Goal: Transaction & Acquisition: Purchase product/service

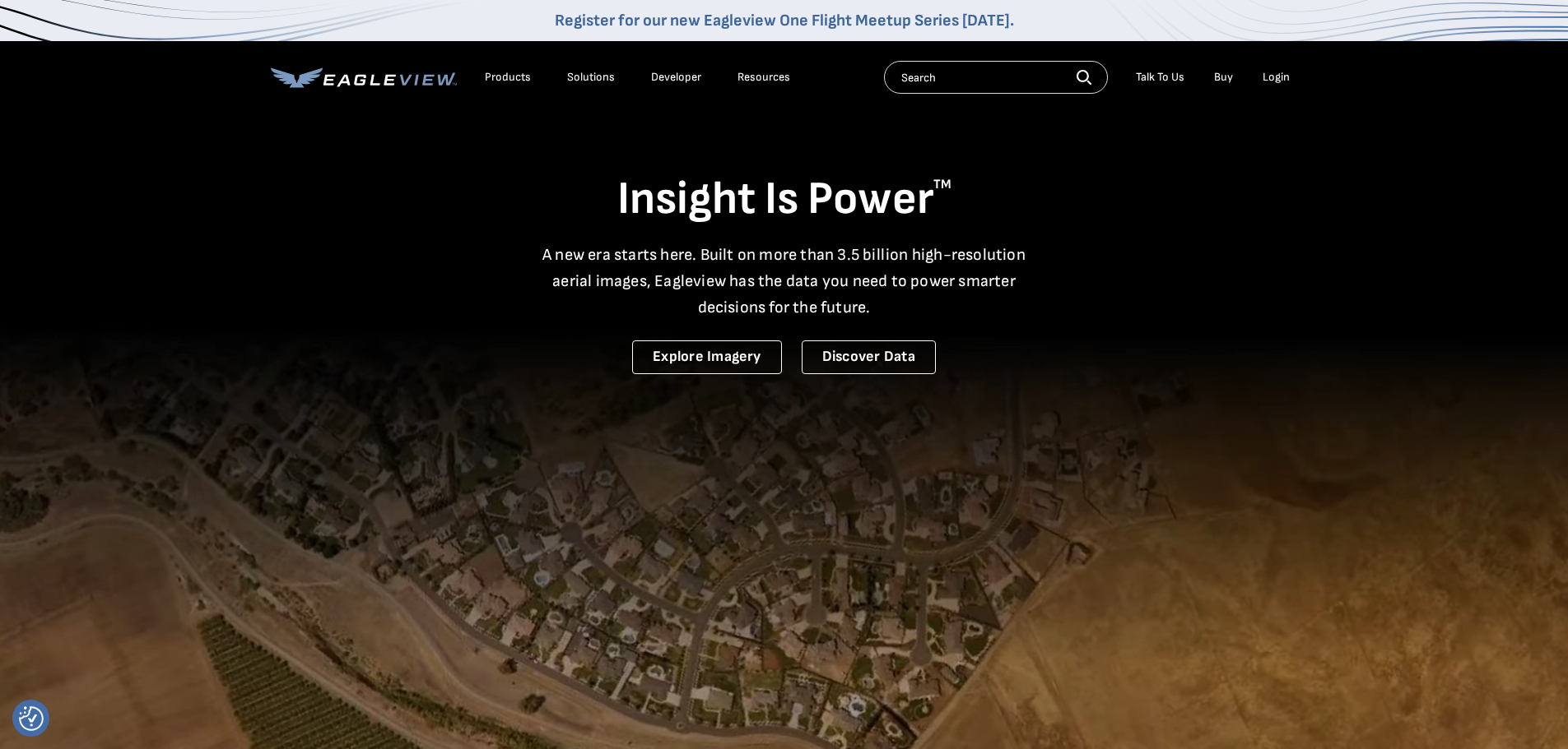
click at [1276, 77] on div "Login" at bounding box center [1275, 78] width 27 height 15
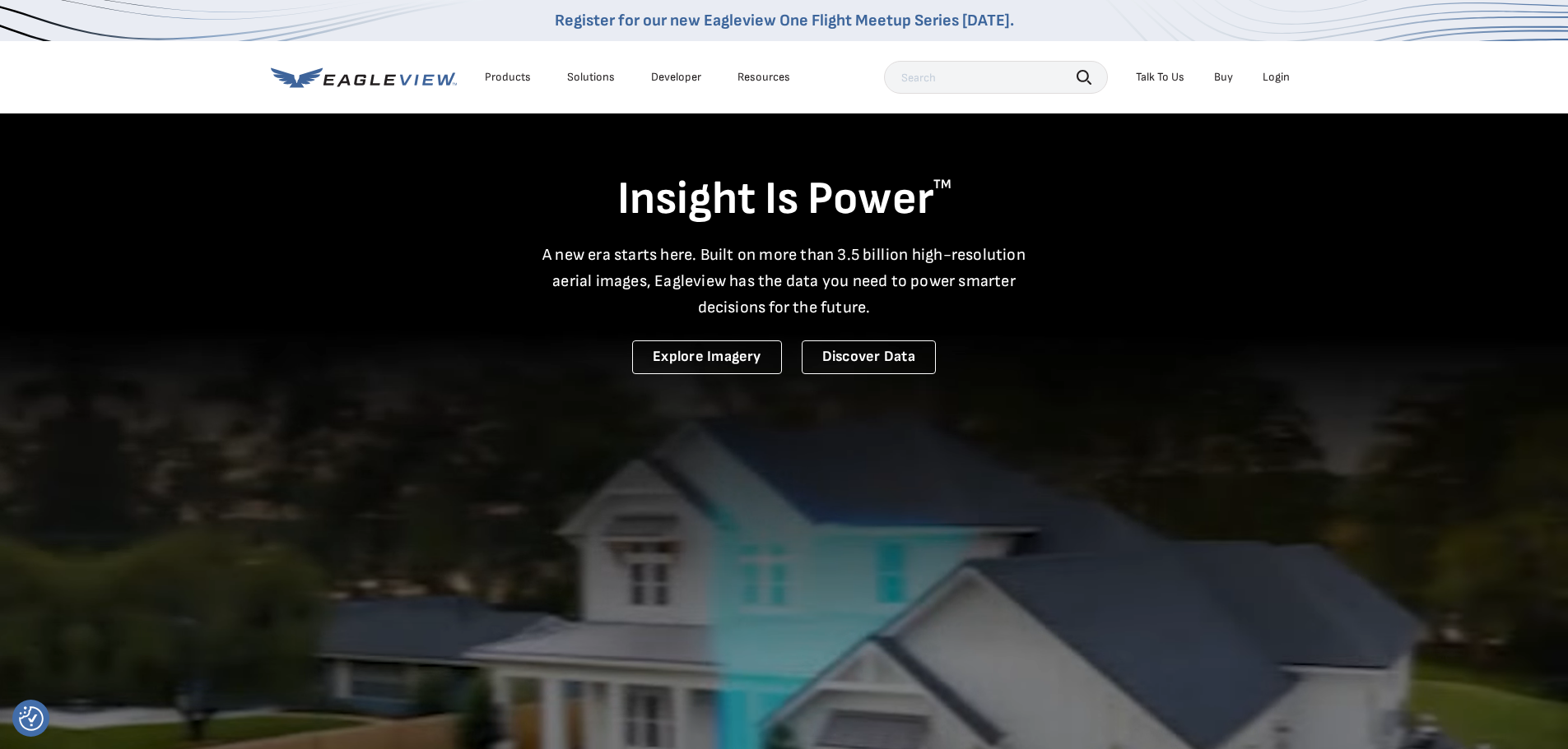
click at [1286, 79] on div "Login" at bounding box center [1275, 78] width 27 height 15
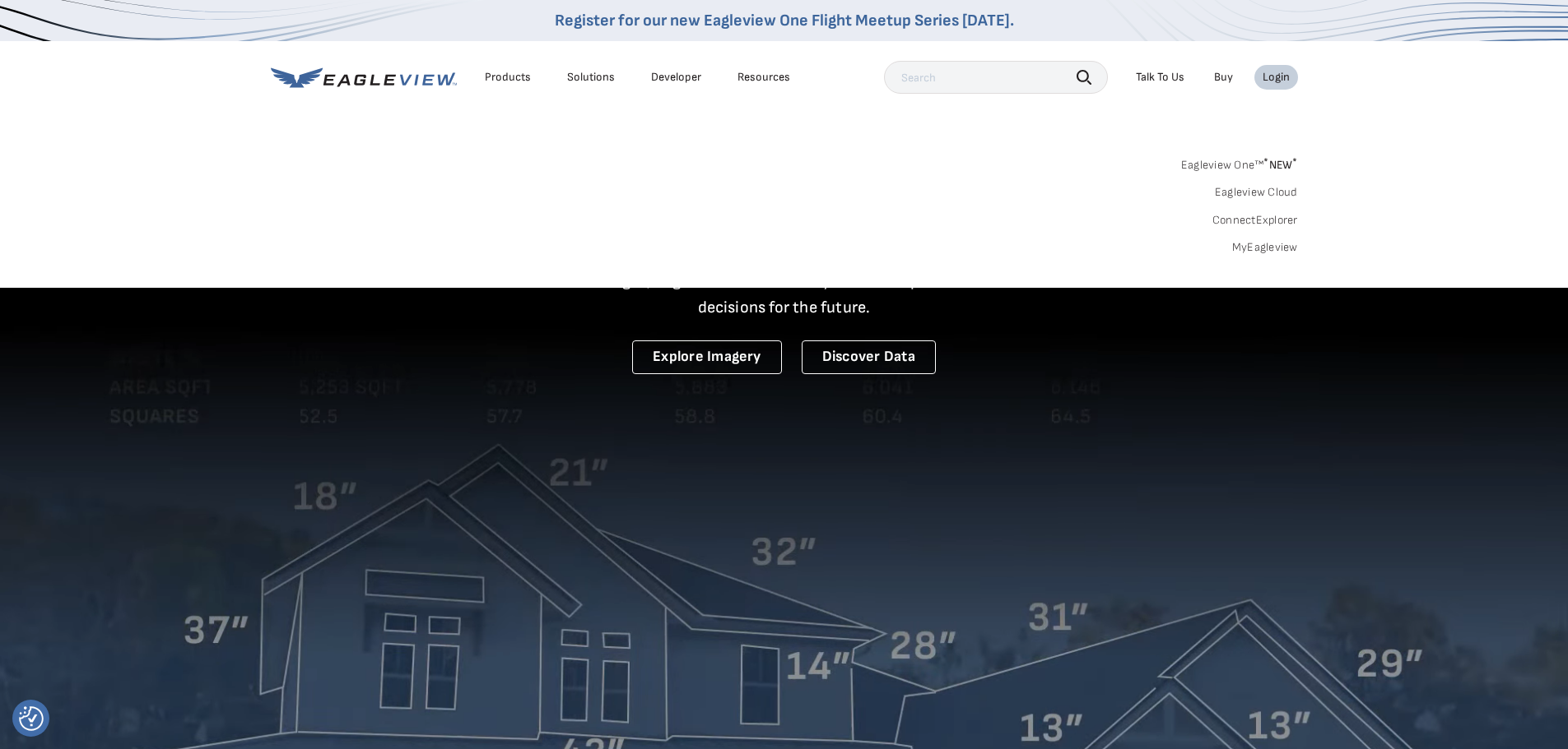
click at [1269, 248] on link "MyEagleview" at bounding box center [1264, 248] width 66 height 15
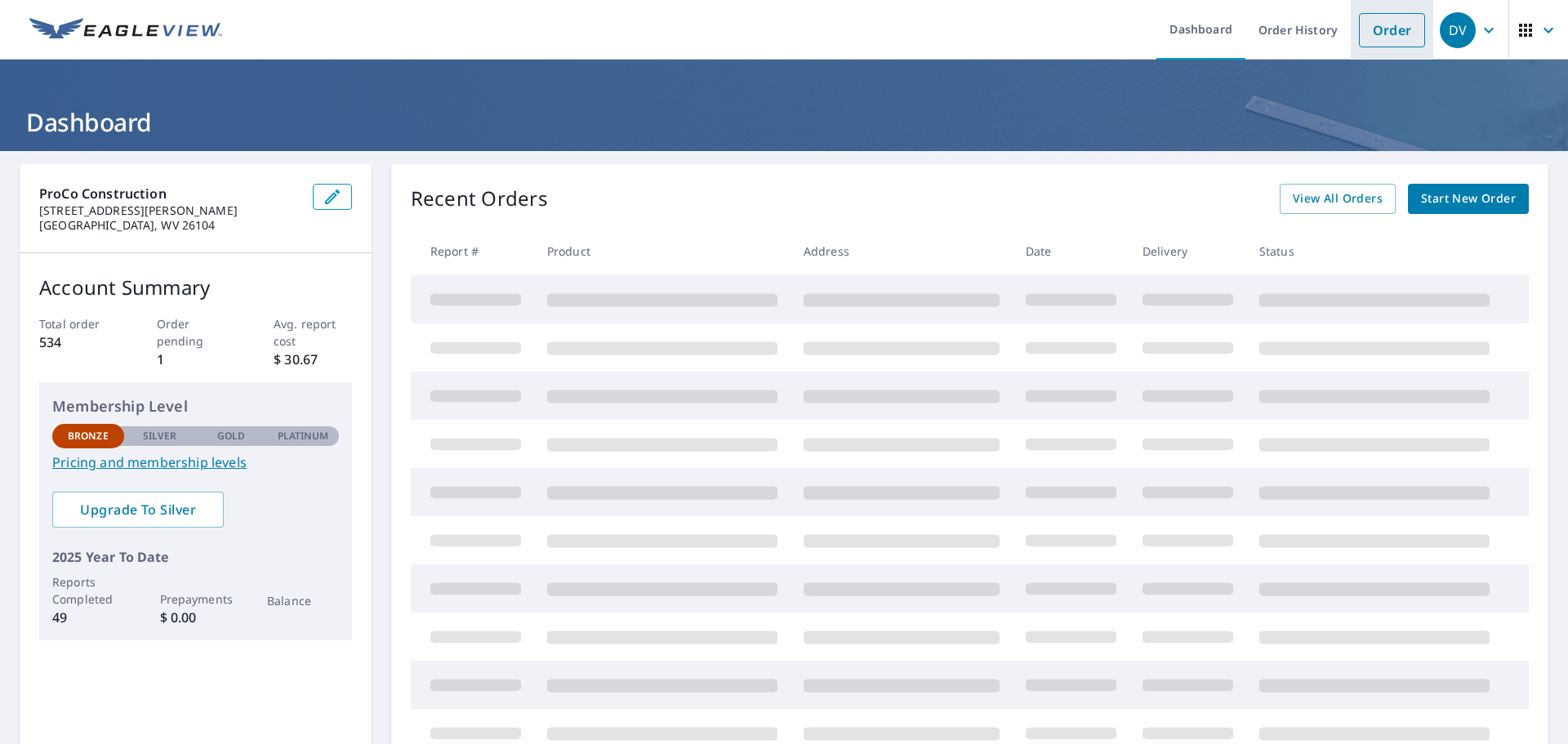
click at [1378, 35] on link "Order" at bounding box center [1392, 29] width 66 height 34
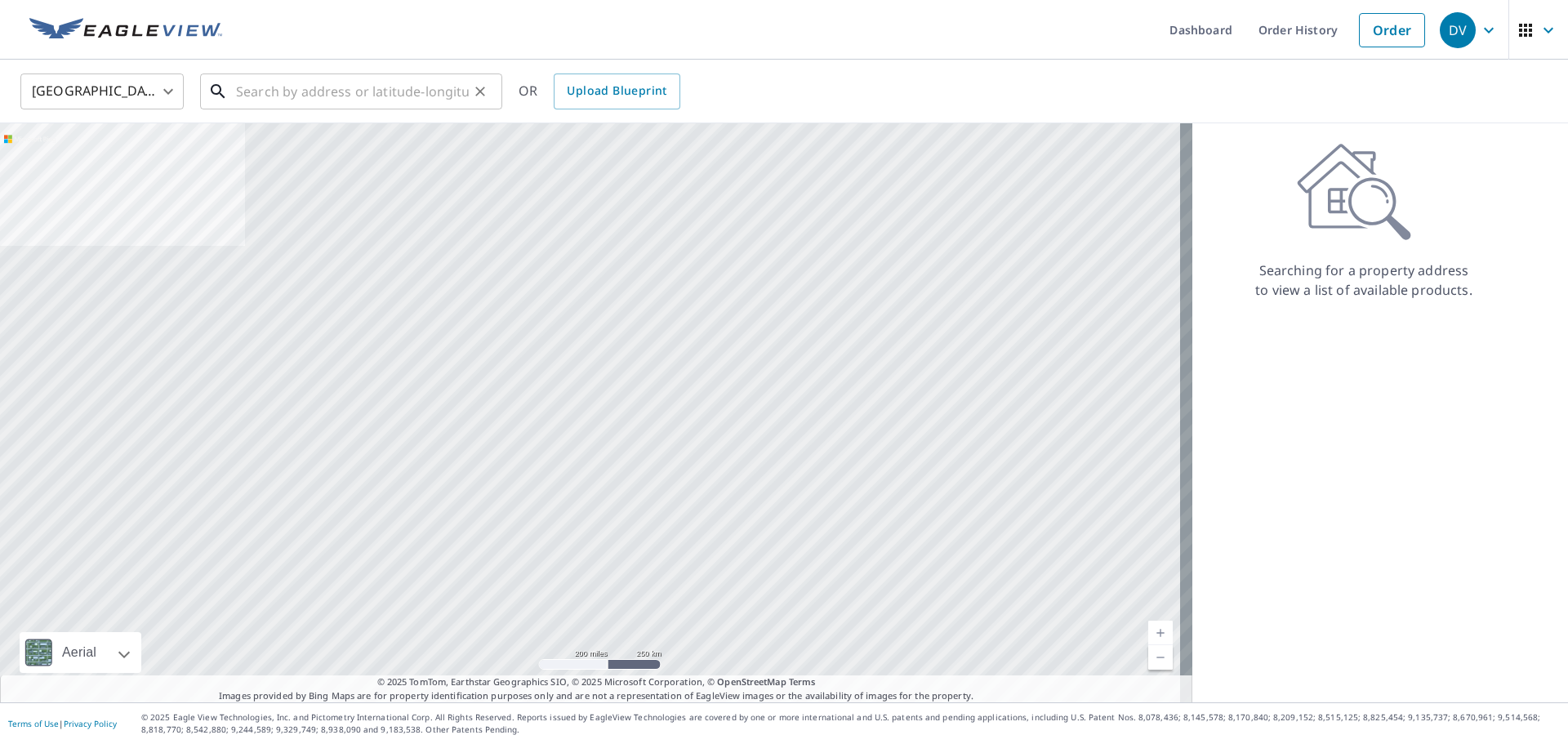
click at [271, 94] on input "text" at bounding box center [352, 92] width 233 height 46
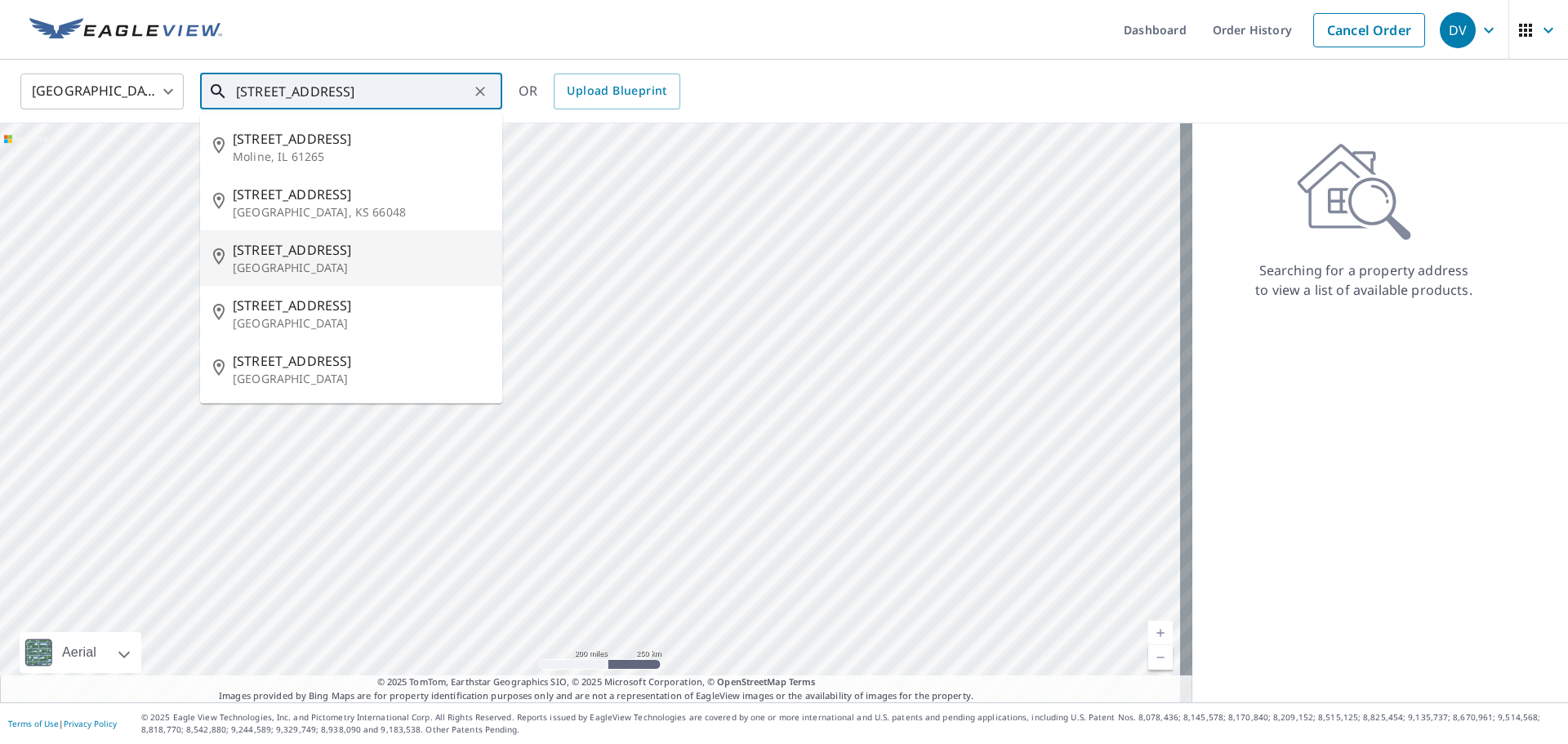
click at [283, 263] on p "Parkersburg, WV 26101" at bounding box center [361, 268] width 257 height 17
type input "4005 10th Ave Parkersburg, WV 26101"
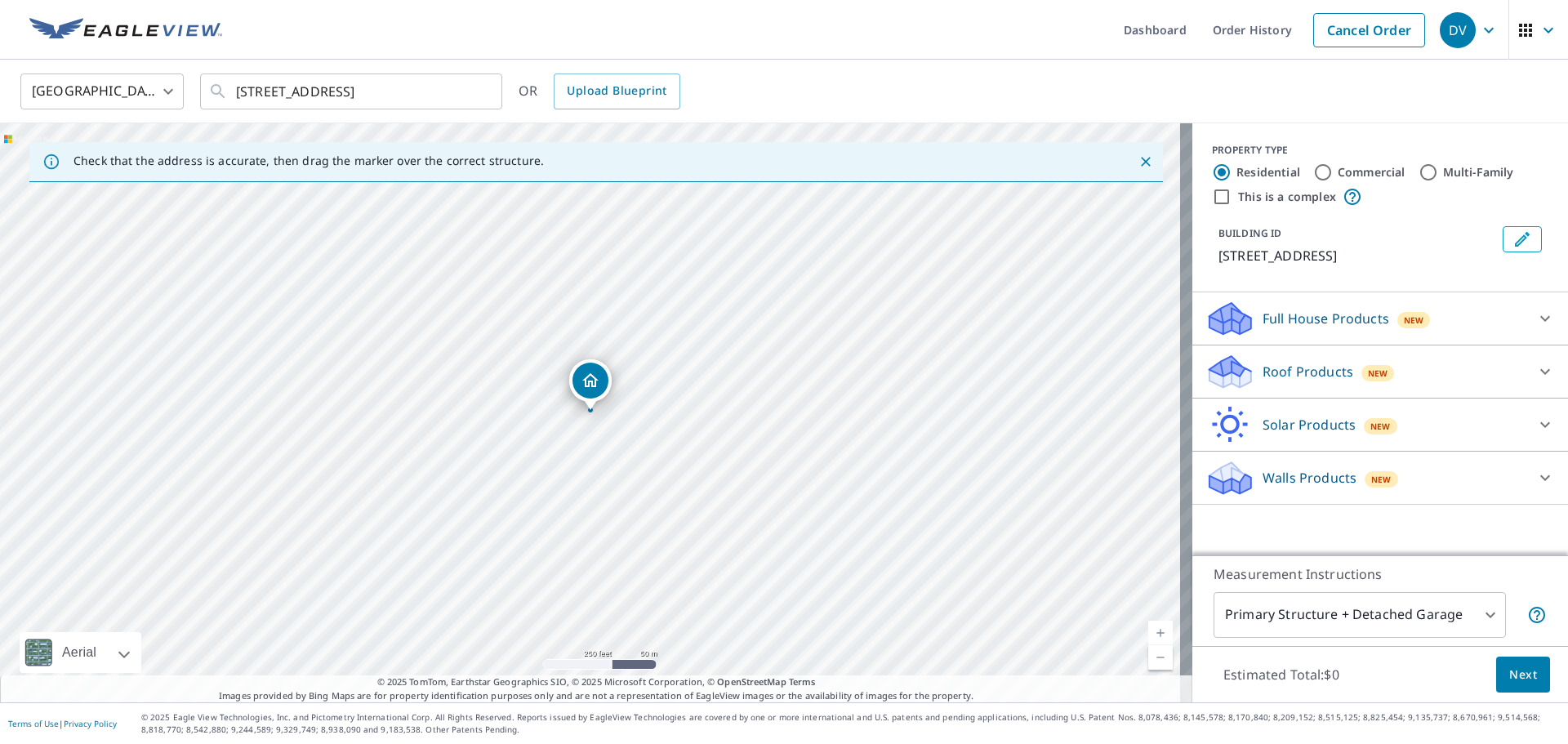
click at [1138, 156] on icon "Close" at bounding box center [1146, 161] width 17 height 17
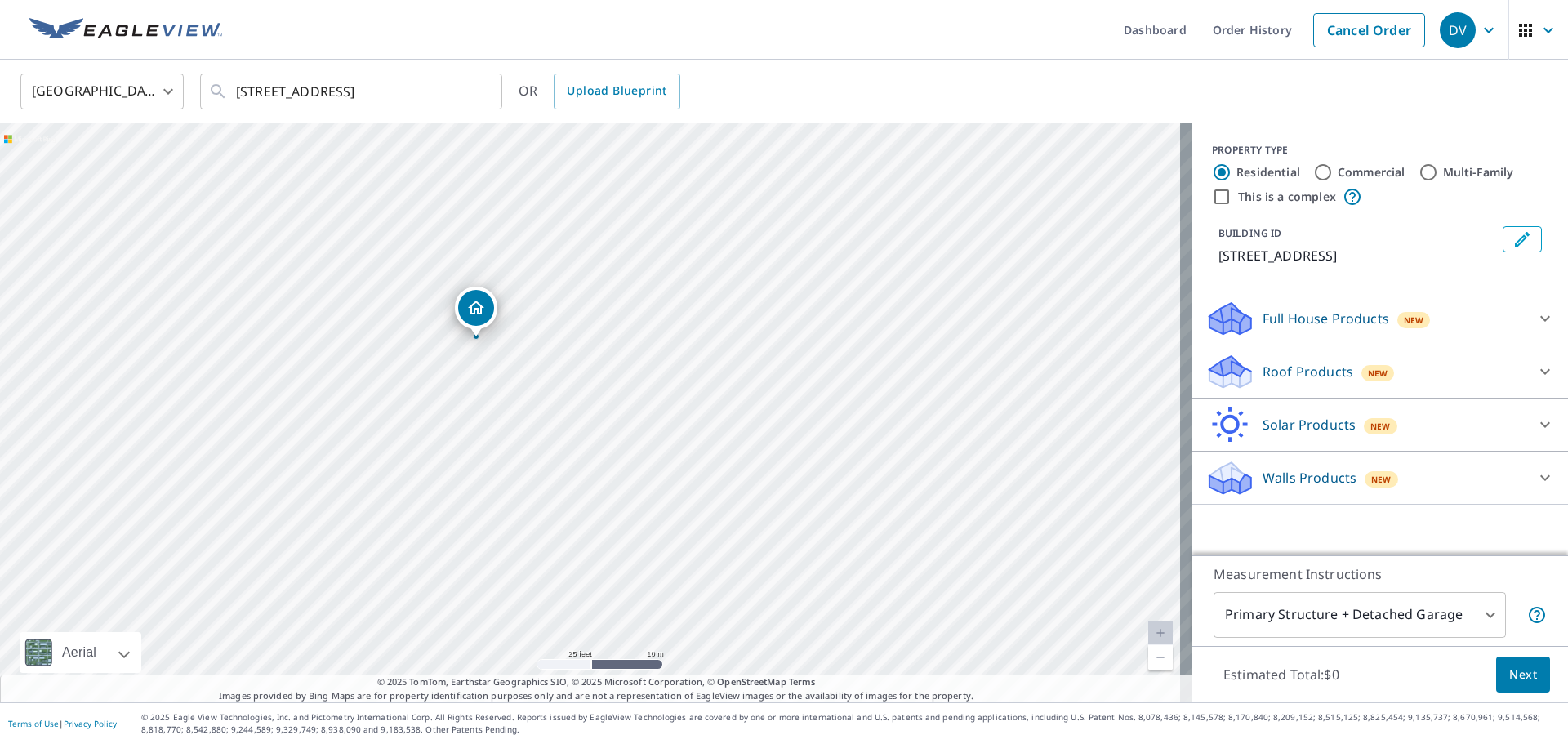
drag, startPoint x: 342, startPoint y: 355, endPoint x: 512, endPoint y: 385, distance: 172.6
click at [512, 385] on div "4005 10th Ave Parkersburg, WV 26101" at bounding box center [596, 413] width 1192 height 580
click at [1304, 375] on p "Roof Products" at bounding box center [1308, 372] width 91 height 19
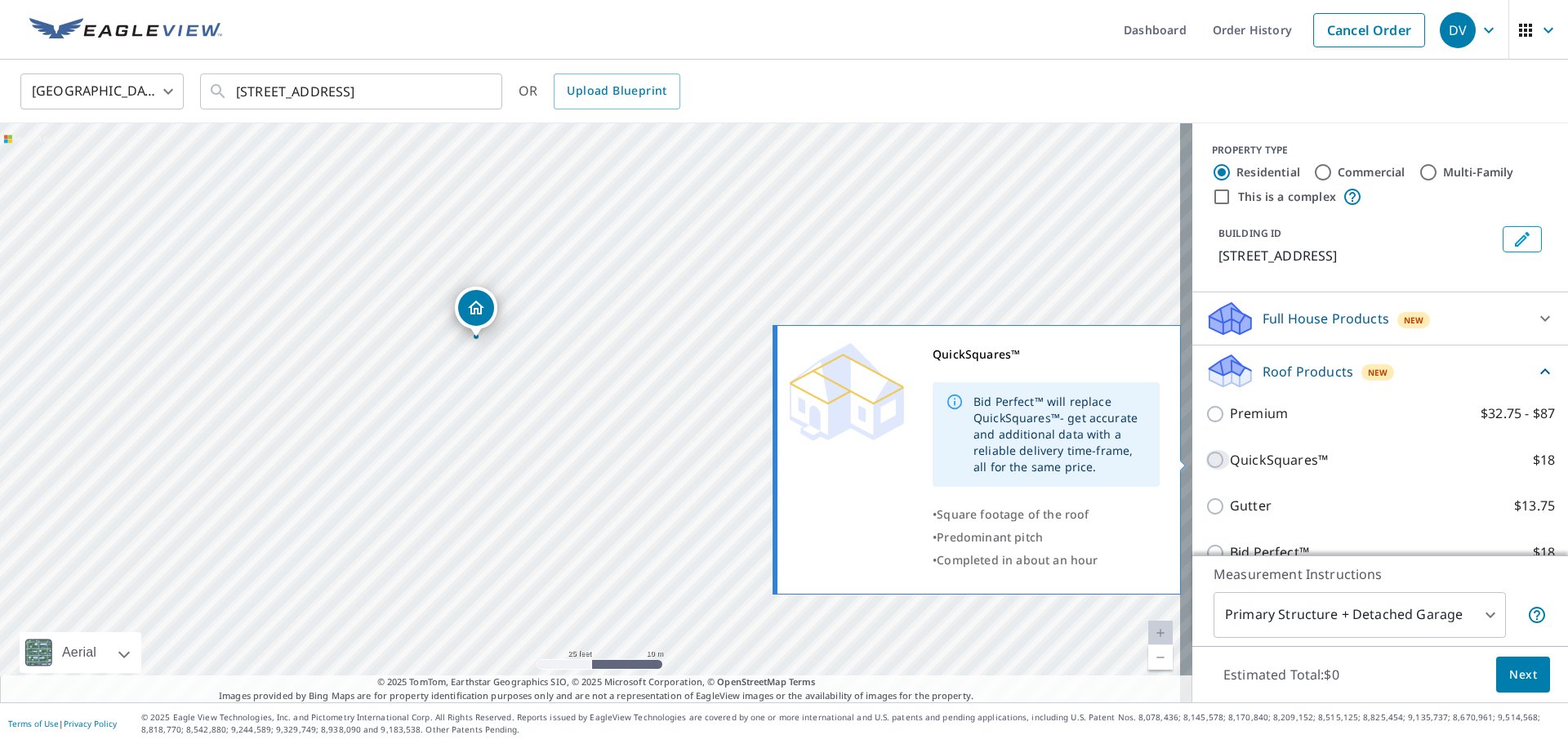
click at [1206, 460] on input "QuickSquares™ $18" at bounding box center [1218, 460] width 25 height 19
checkbox input "true"
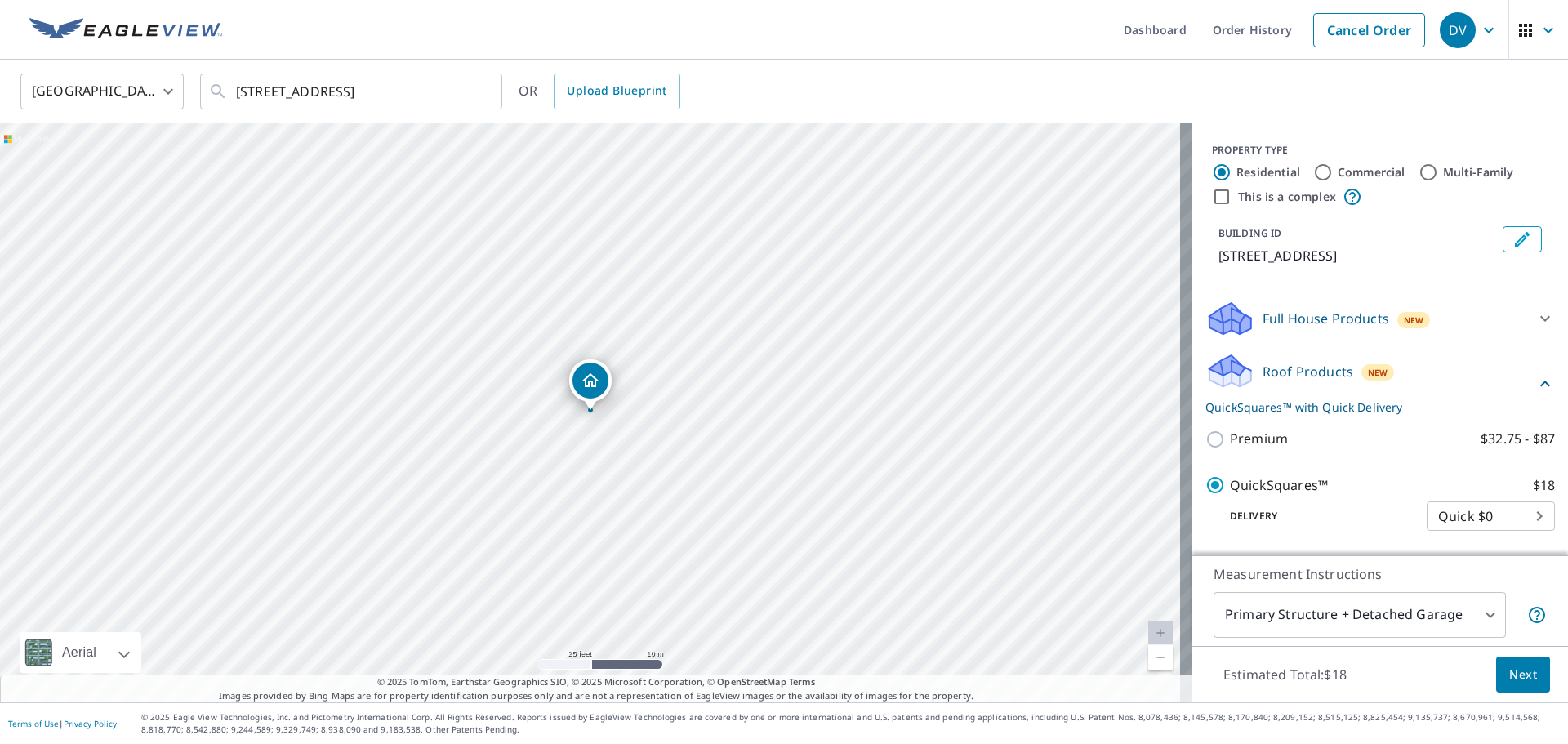
click at [1414, 623] on body "DV DV Dashboard Order History Cancel Order DV United States US ​ 4005 10th Ave …" at bounding box center [784, 372] width 1568 height 744
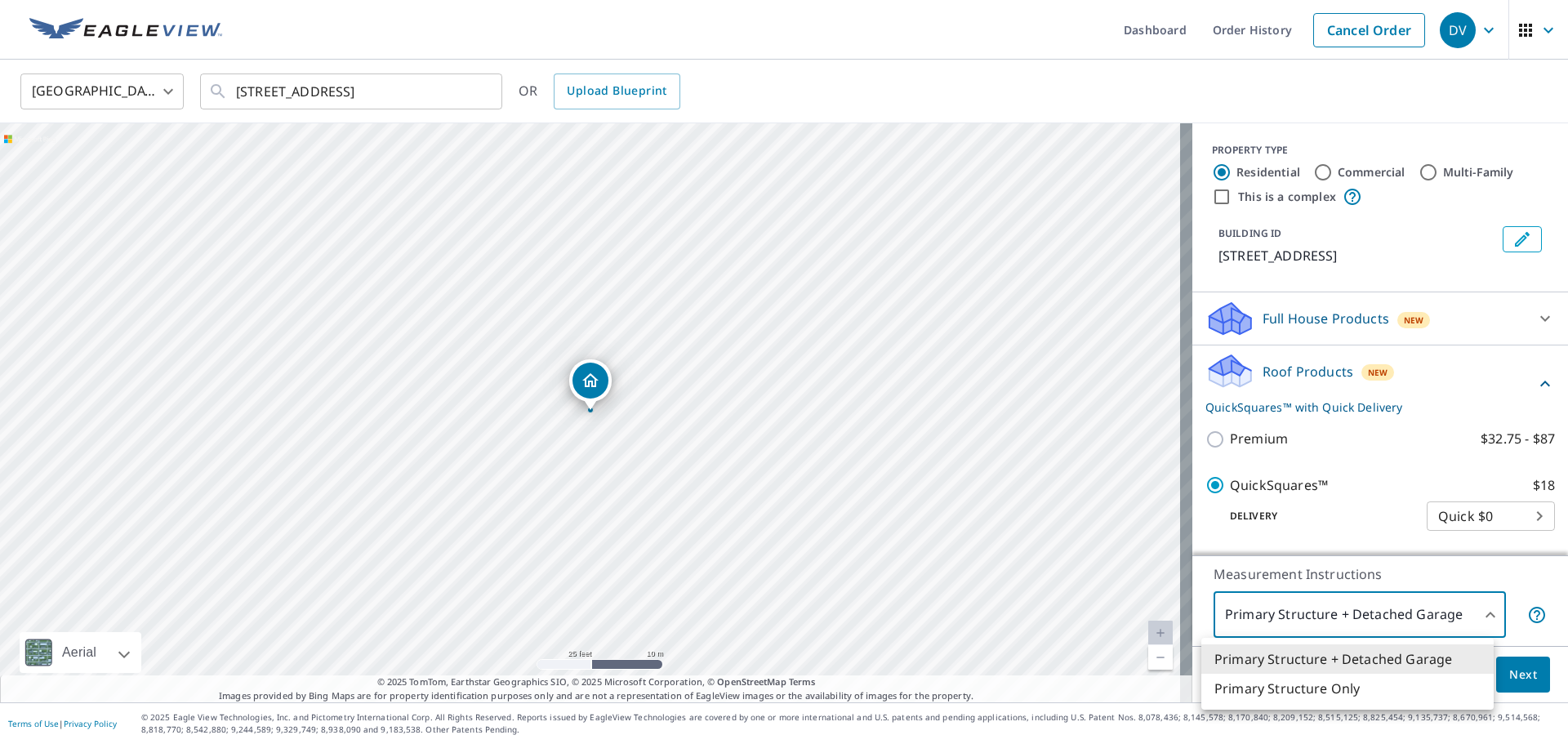
click at [1309, 690] on li "Primary Structure Only" at bounding box center [1347, 689] width 293 height 29
type input "2"
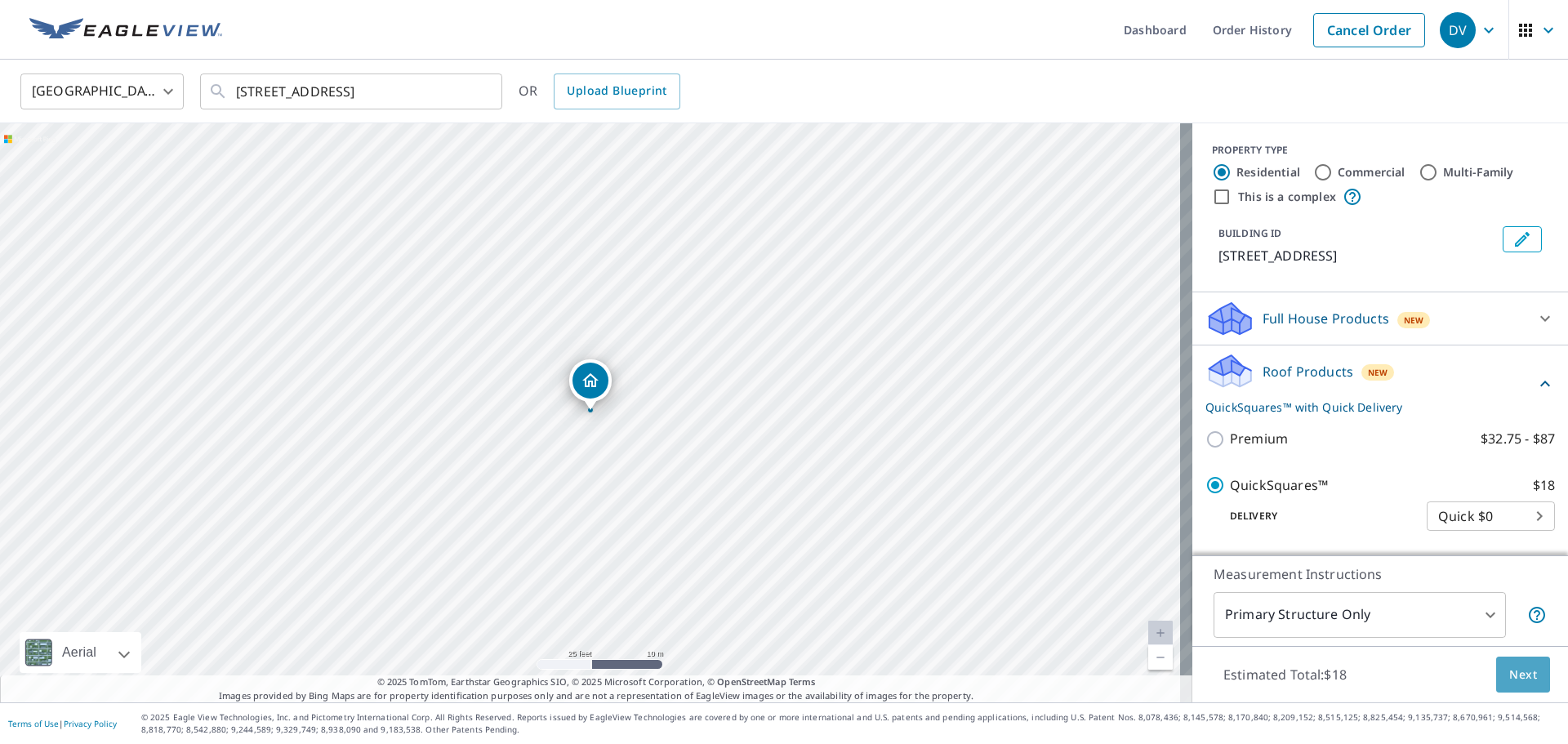
click at [1515, 672] on span "Next" at bounding box center [1523, 675] width 28 height 20
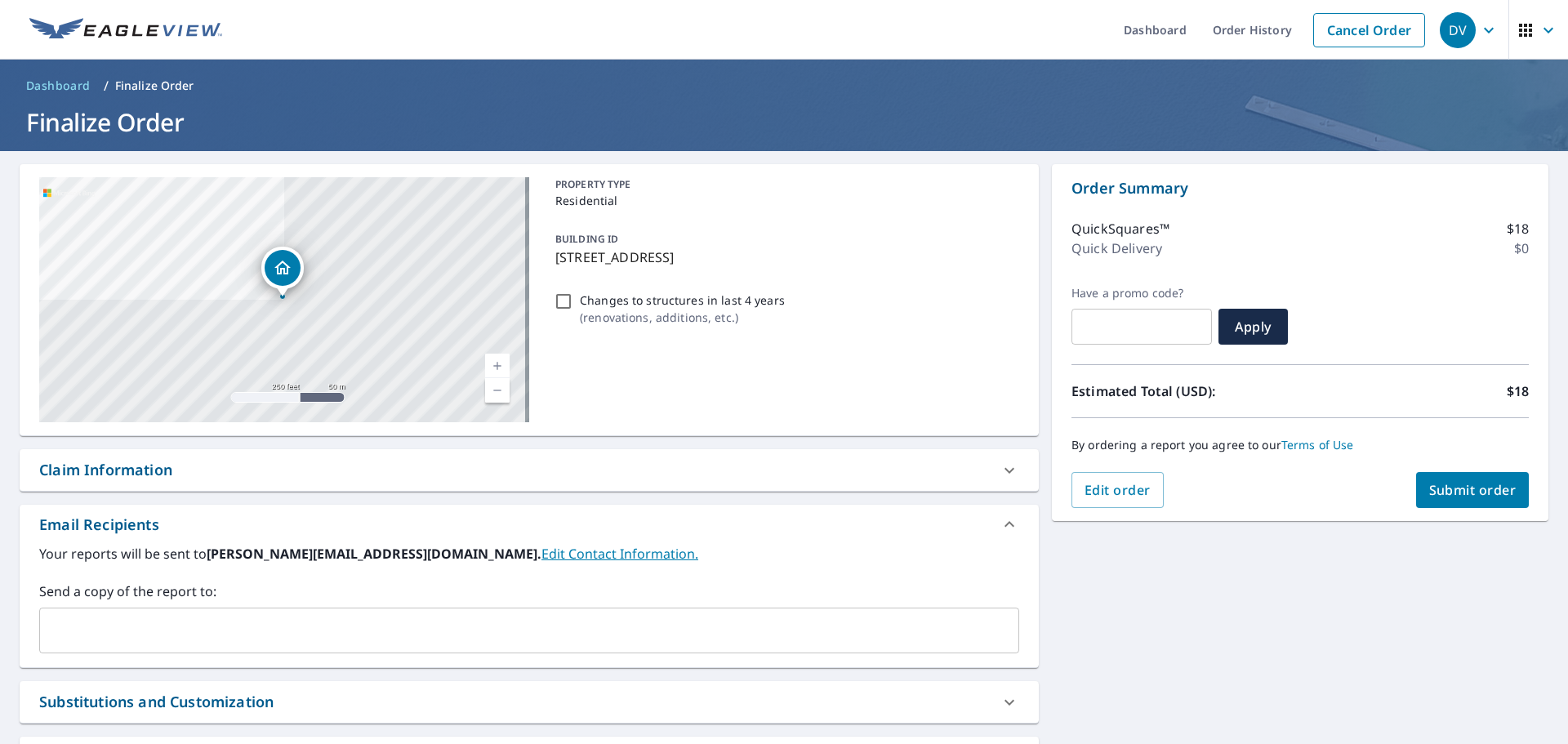
click at [138, 634] on input "text" at bounding box center [517, 631] width 941 height 31
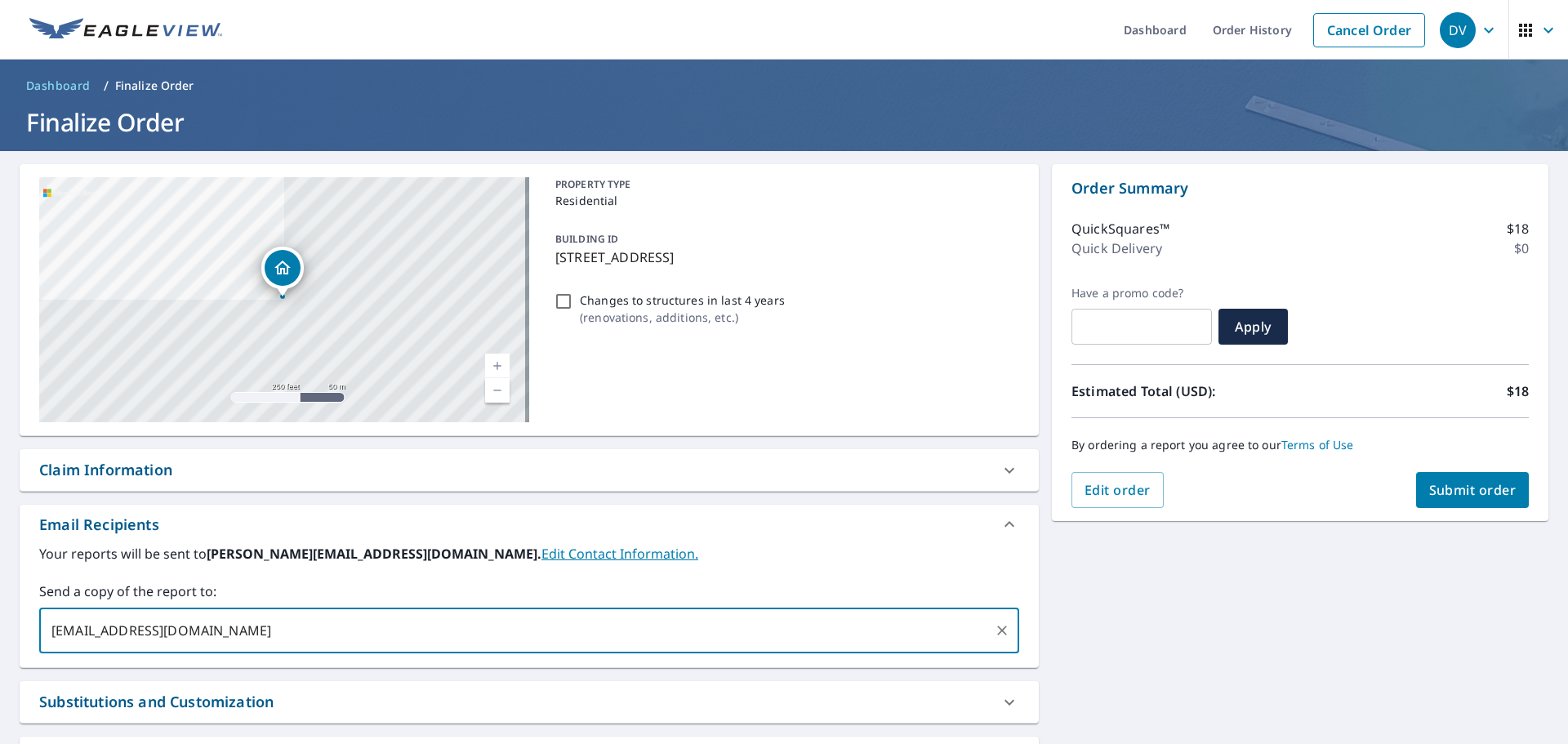
type input "dl@proco-construction.com"
click at [1468, 493] on span "Submit order" at bounding box center [1473, 491] width 87 height 18
checkbox input "true"
